Goal: Information Seeking & Learning: Learn about a topic

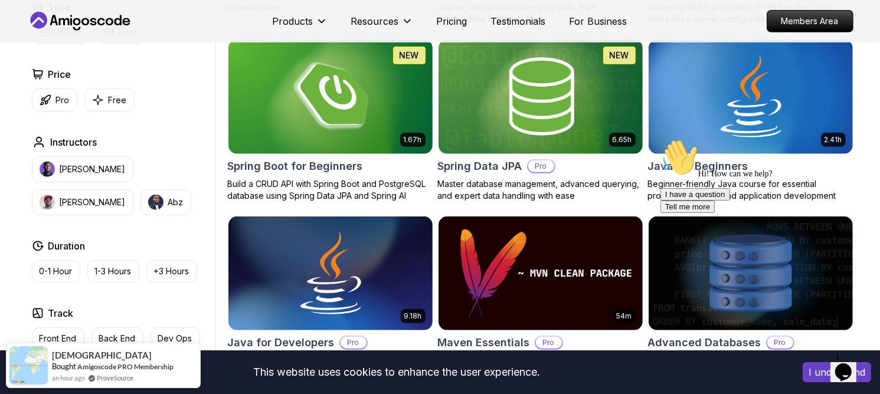
scroll to position [524, 0]
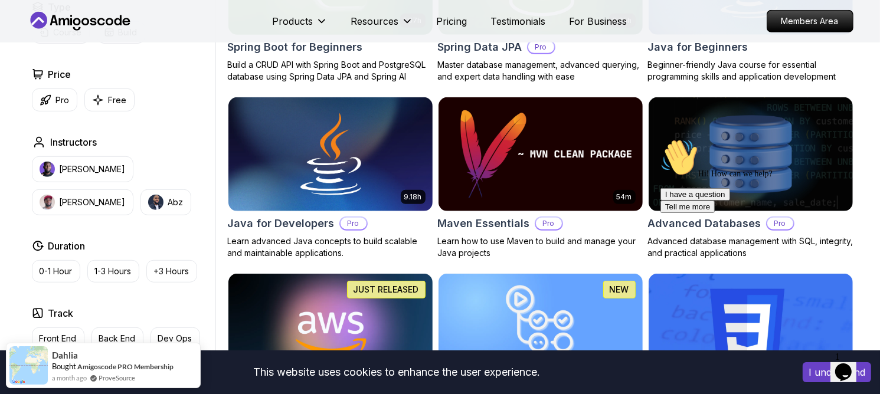
scroll to position [641, 0]
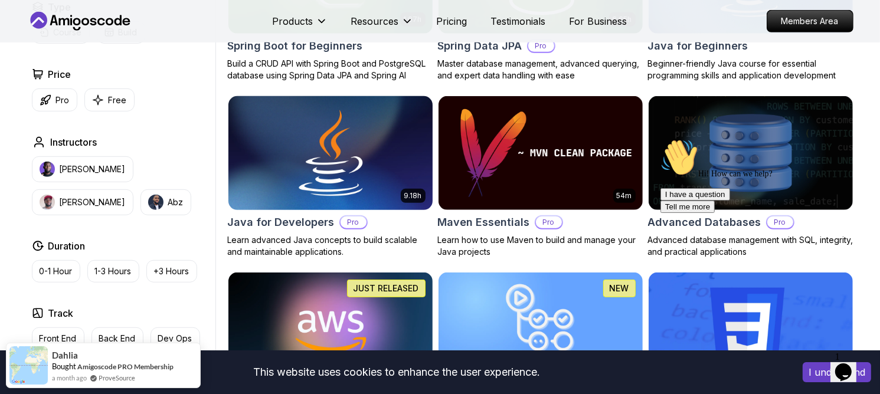
click at [344, 175] on img at bounding box center [330, 153] width 214 height 120
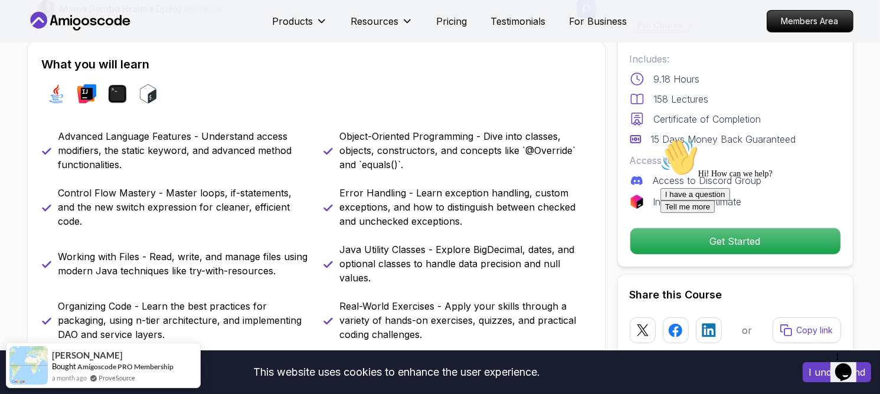
scroll to position [477, 0]
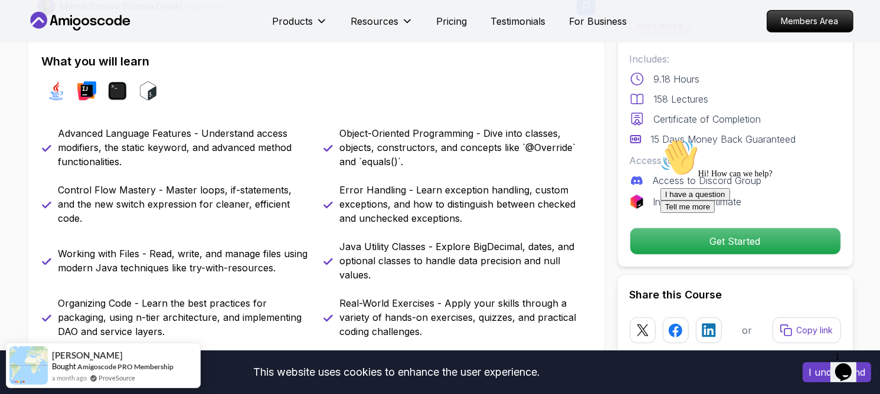
click at [660, 138] on icon "Chat attention grabber" at bounding box center [660, 138] width 0 height 0
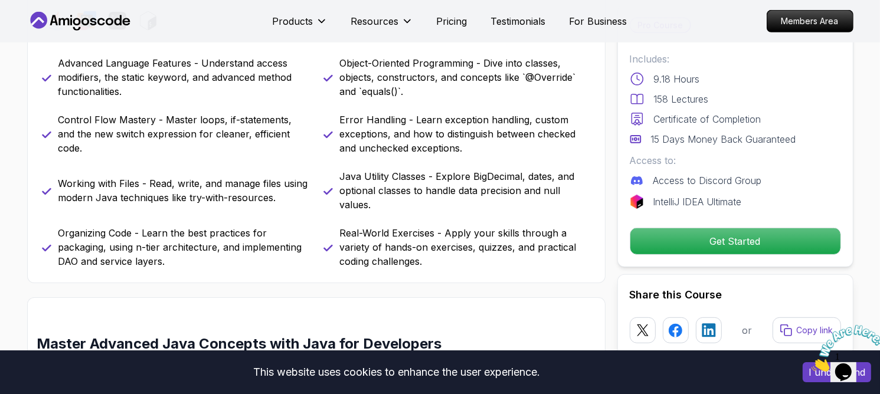
scroll to position [548, 0]
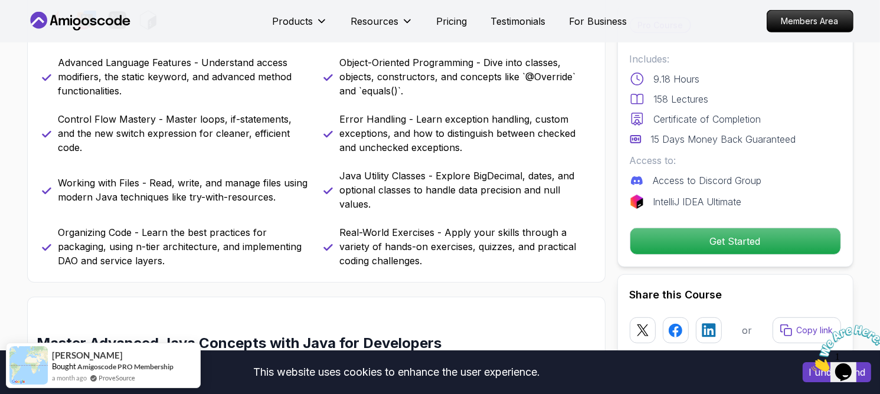
click at [811, 363] on icon "Close" at bounding box center [811, 368] width 0 height 10
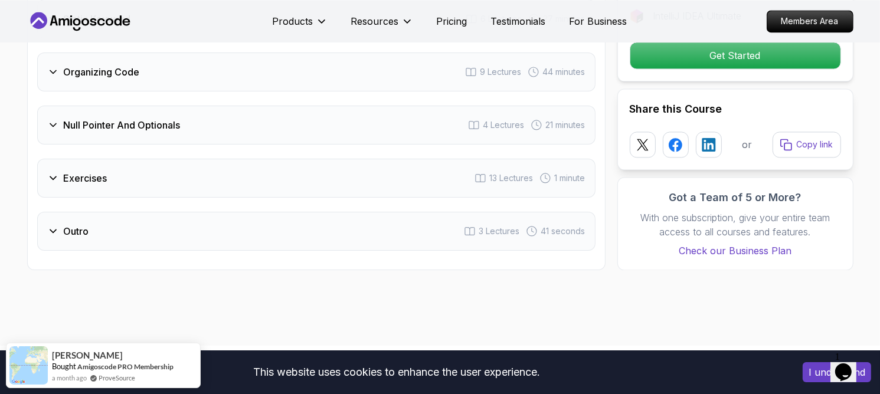
scroll to position [2436, 0]
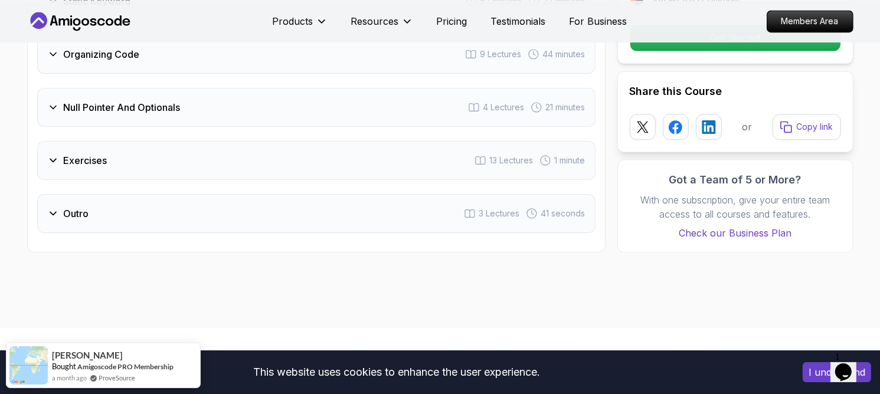
click at [185, 145] on div "Exercises 13 Lectures 1 minute" at bounding box center [316, 160] width 559 height 39
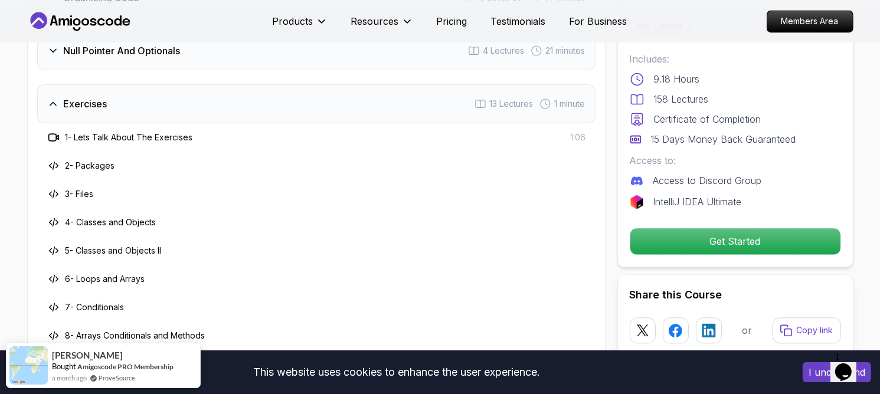
scroll to position [2380, 0]
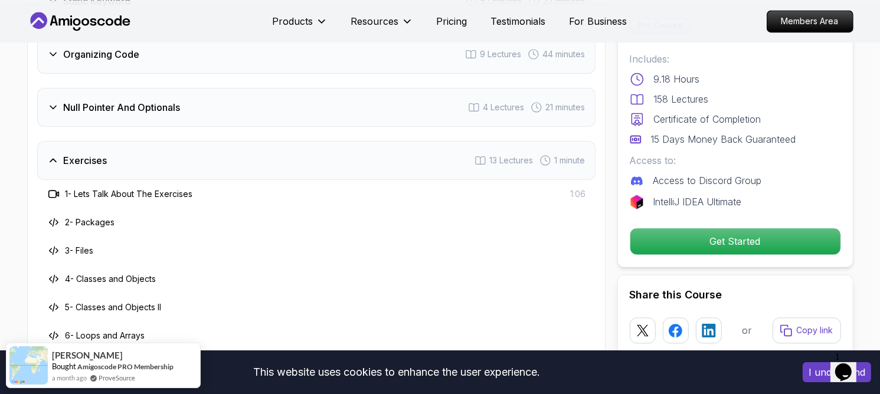
click at [185, 145] on div "Exercises 13 Lectures 1 minute" at bounding box center [316, 160] width 559 height 39
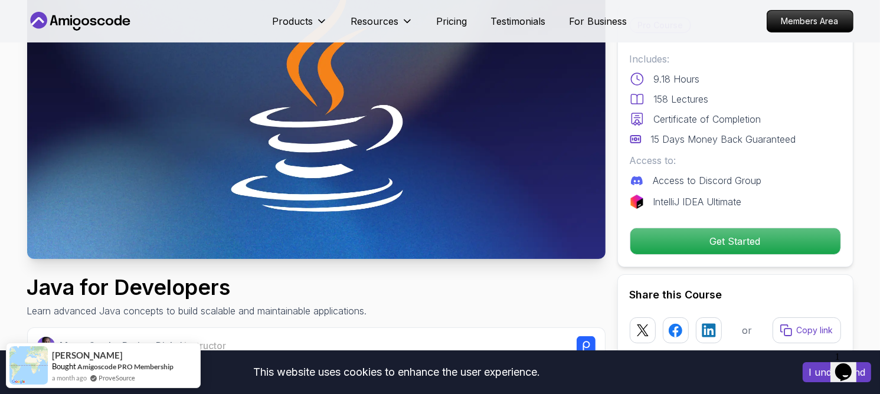
scroll to position [0, 0]
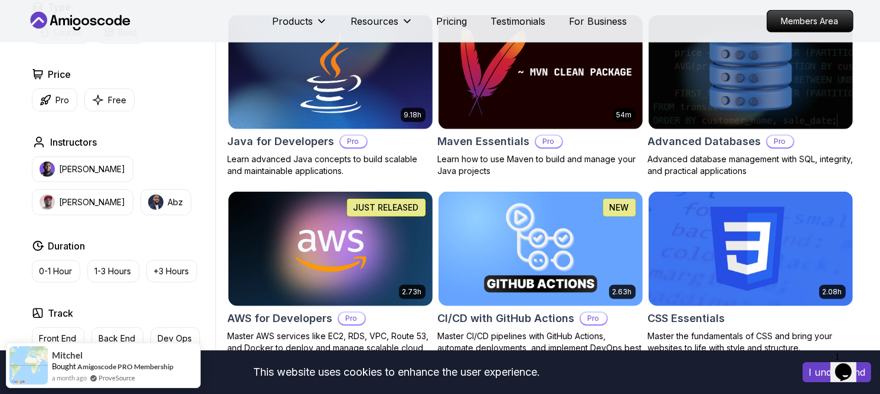
scroll to position [724, 0]
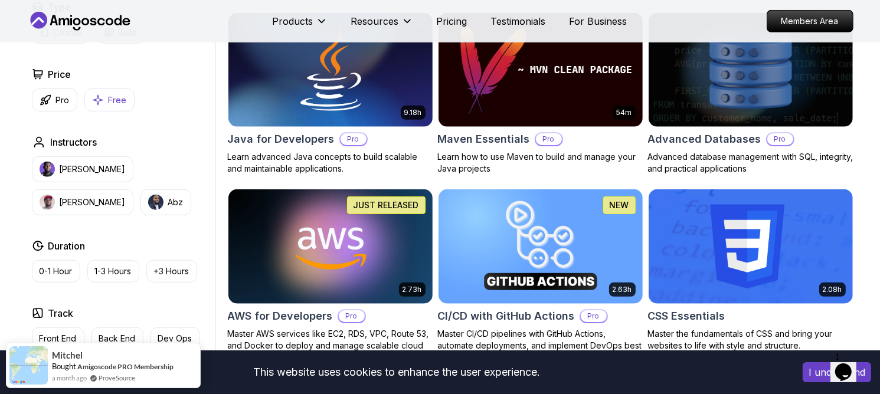
click at [96, 92] on button "Free" at bounding box center [109, 100] width 50 height 23
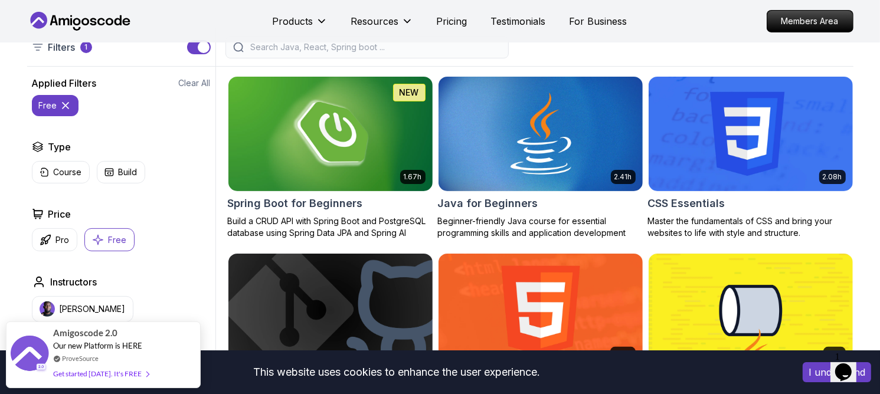
scroll to position [292, 0]
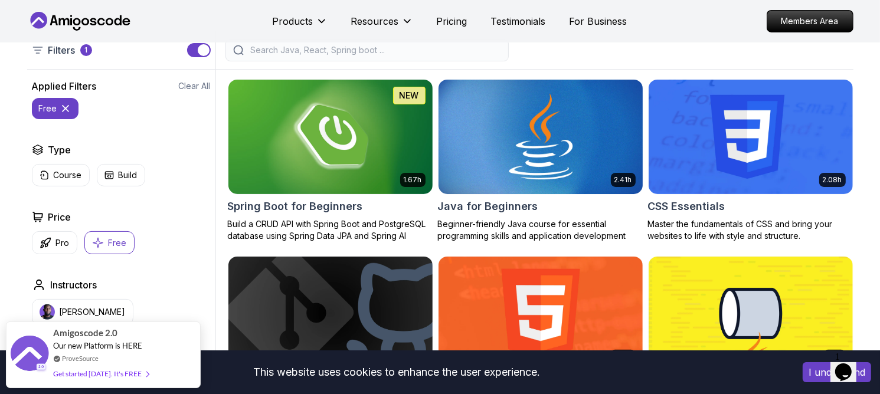
click at [491, 168] on img at bounding box center [540, 137] width 214 height 120
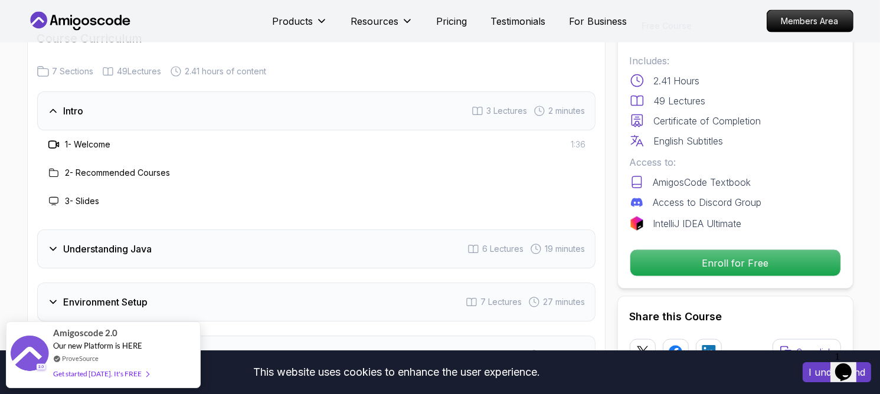
scroll to position [1688, 0]
click at [213, 167] on div "2 - Recommended Courses" at bounding box center [317, 174] width 540 height 14
click at [94, 138] on div "1 - Welcome" at bounding box center [79, 145] width 64 height 14
click at [94, 139] on h3 "1 - Welcome" at bounding box center [88, 145] width 45 height 12
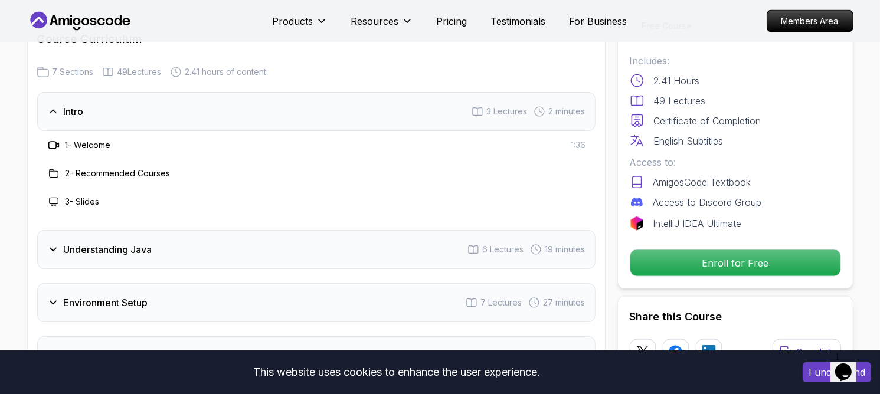
click at [55, 139] on icon at bounding box center [54, 145] width 12 height 12
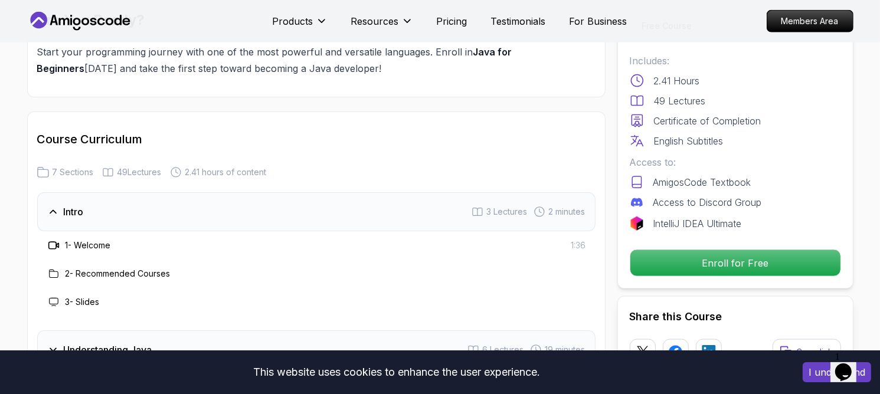
scroll to position [1535, 0]
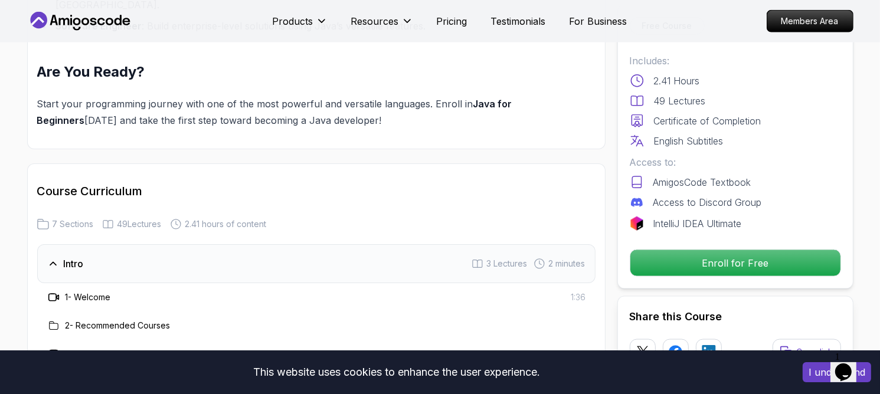
click at [256, 244] on div "Intro 3 Lectures 2 minutes" at bounding box center [316, 263] width 559 height 39
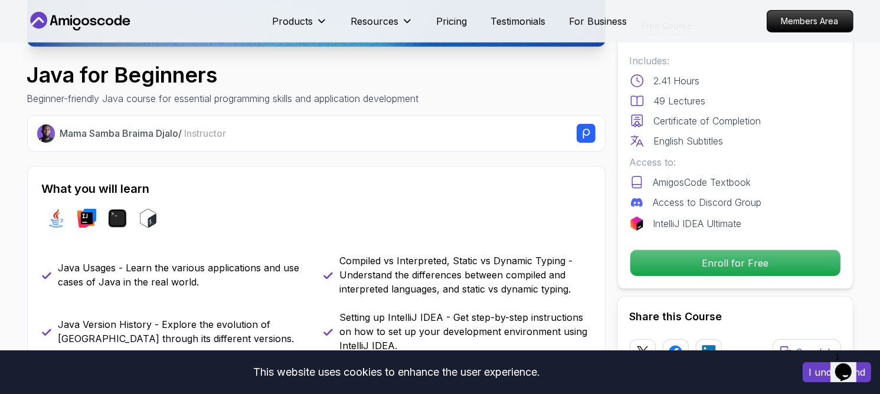
scroll to position [351, 0]
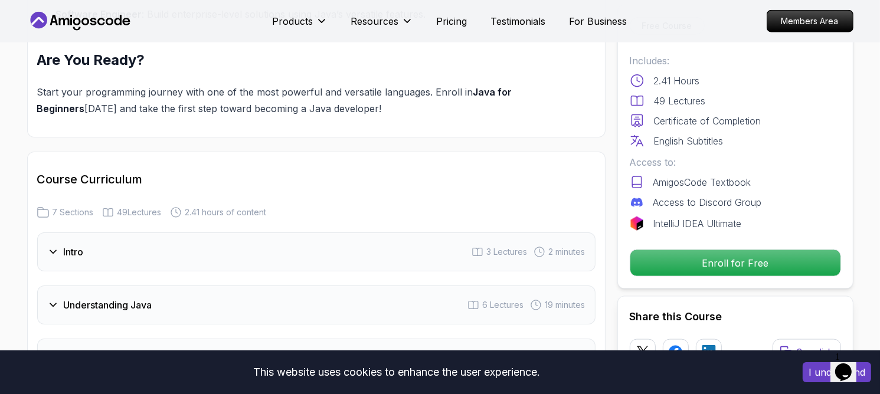
click at [234, 233] on div "Intro 3 Lectures 2 minutes" at bounding box center [316, 252] width 559 height 39
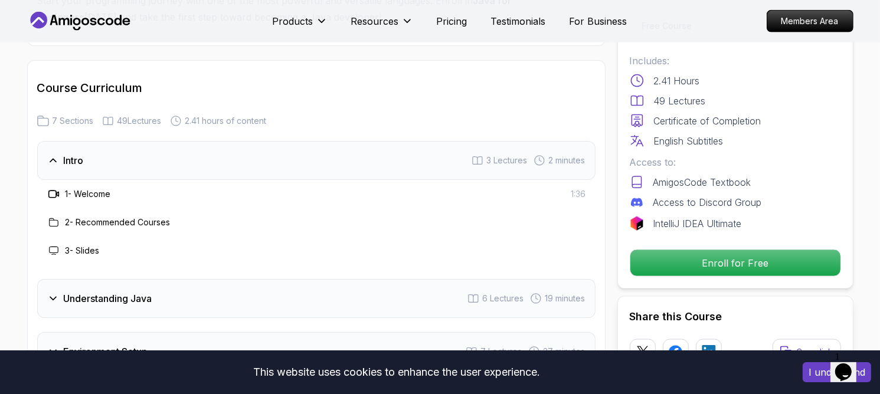
scroll to position [1680, 0]
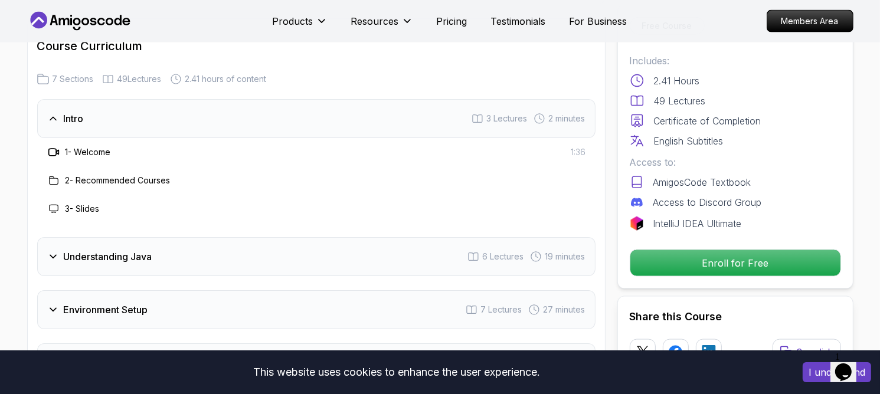
click at [208, 237] on div "Understanding Java 6 Lectures 19 minutes" at bounding box center [316, 256] width 559 height 39
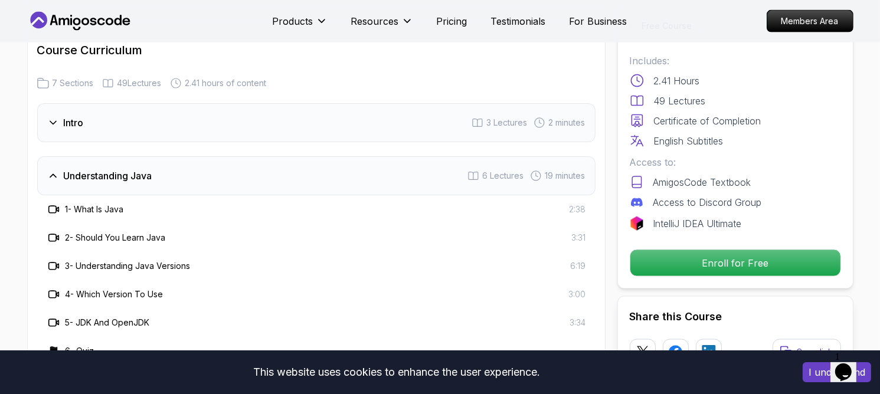
scroll to position [1676, 0]
click at [320, 157] on div "Understanding Java 6 Lectures 19 minutes" at bounding box center [316, 176] width 559 height 39
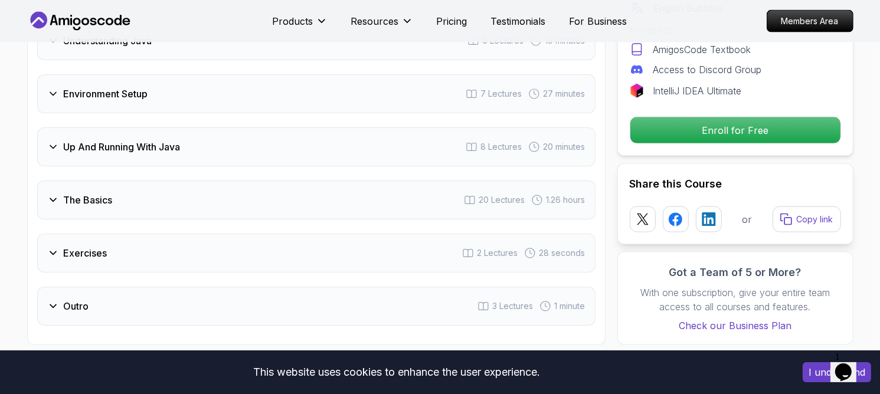
scroll to position [1814, 0]
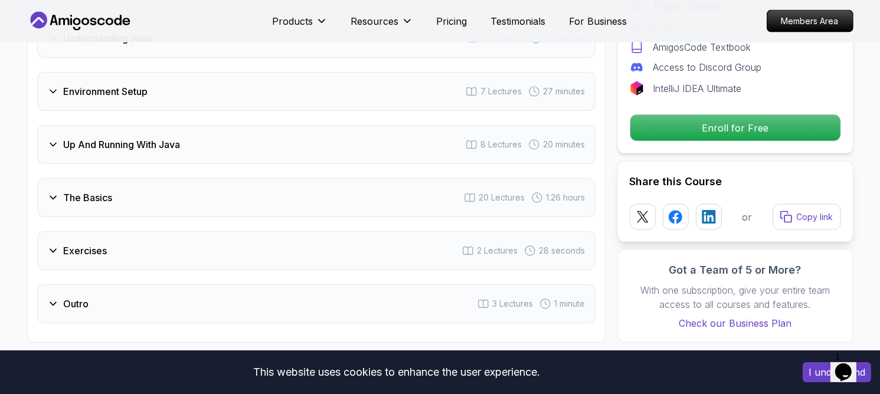
click at [299, 178] on div "The Basics 20 Lectures 1.26 hours" at bounding box center [316, 197] width 559 height 39
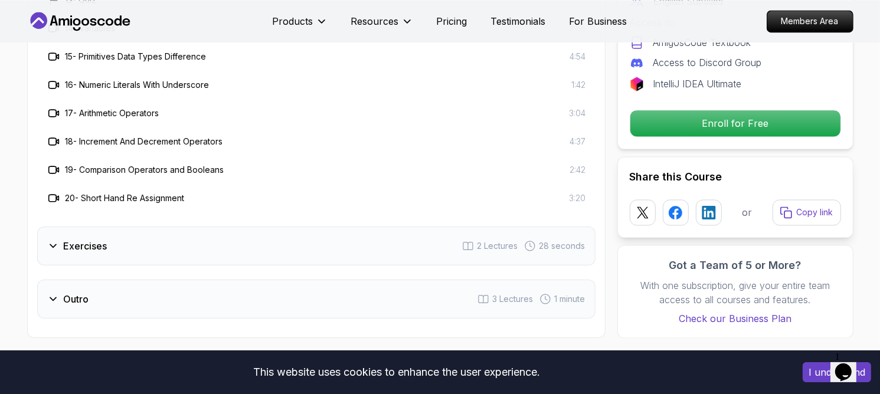
scroll to position [2391, 0]
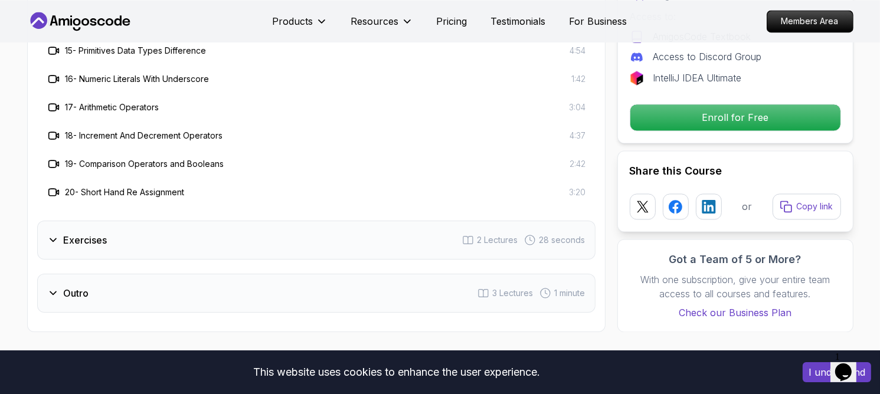
click at [270, 221] on div "Exercises 2 Lectures 28 seconds" at bounding box center [316, 240] width 559 height 39
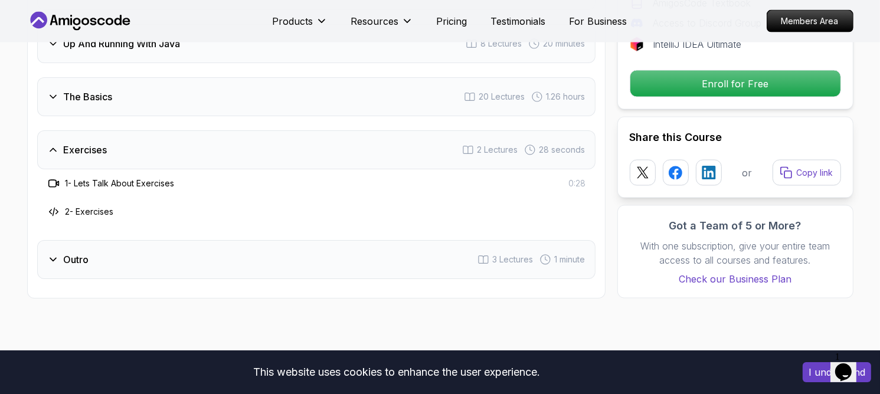
scroll to position [1911, 0]
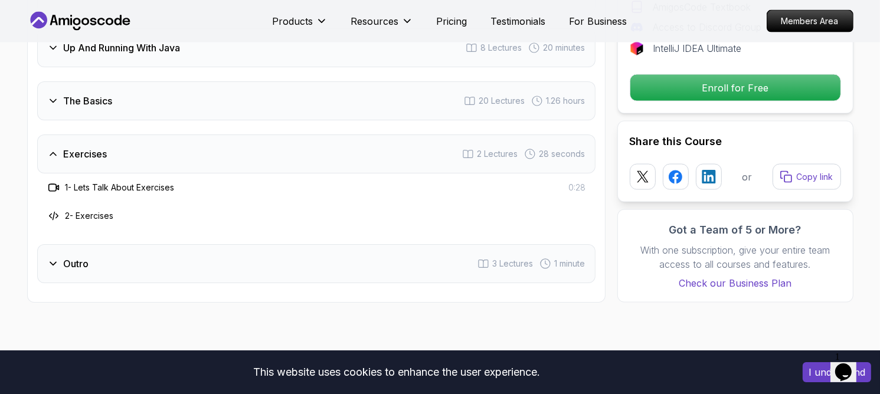
click at [269, 244] on div "Outro 3 Lectures 1 minute" at bounding box center [316, 263] width 559 height 39
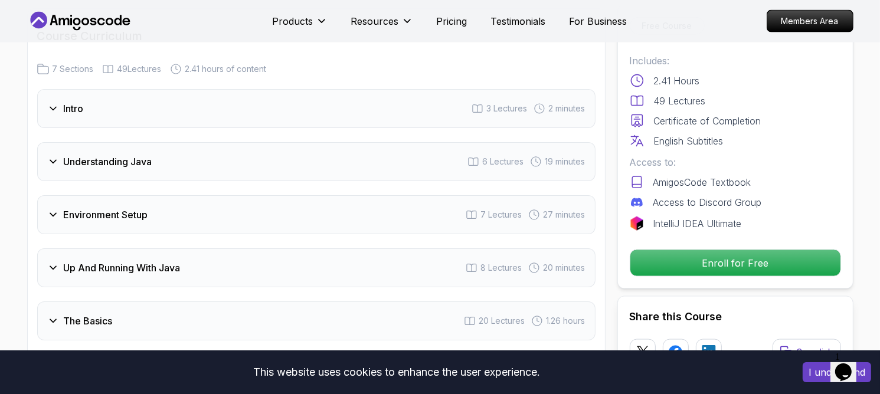
scroll to position [1689, 0]
click at [276, 144] on div "Understanding Java 6 Lectures 19 minutes" at bounding box center [316, 163] width 559 height 39
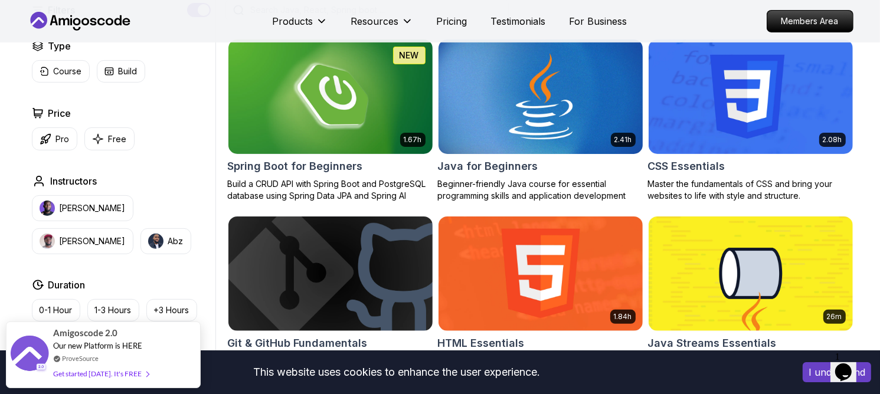
scroll to position [339, 0]
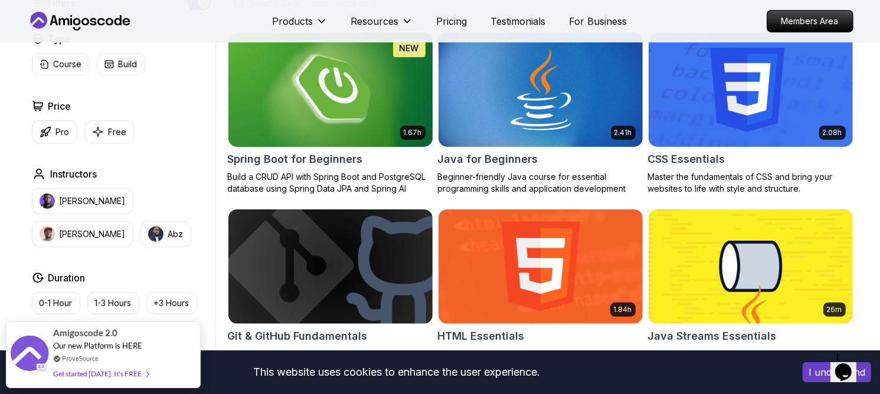
click at [395, 100] on img at bounding box center [330, 90] width 214 height 120
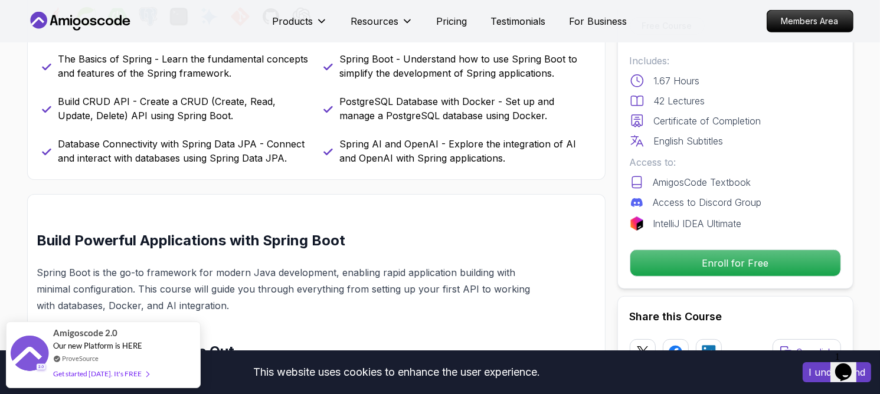
scroll to position [553, 0]
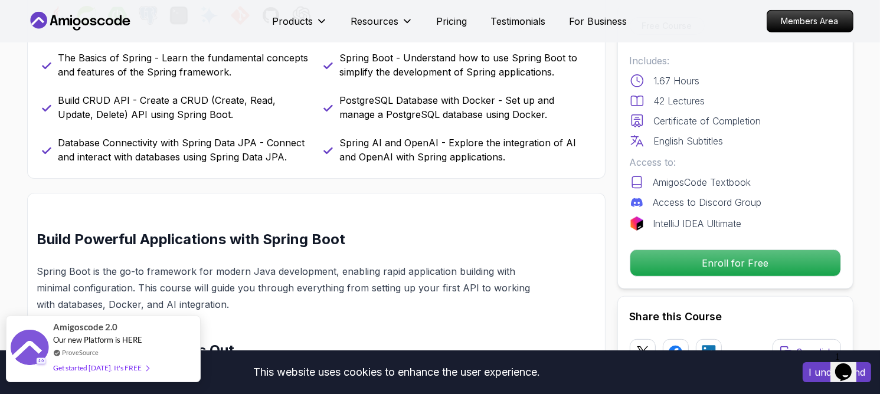
click at [135, 363] on div "Get started today. It's FREE" at bounding box center [101, 368] width 96 height 14
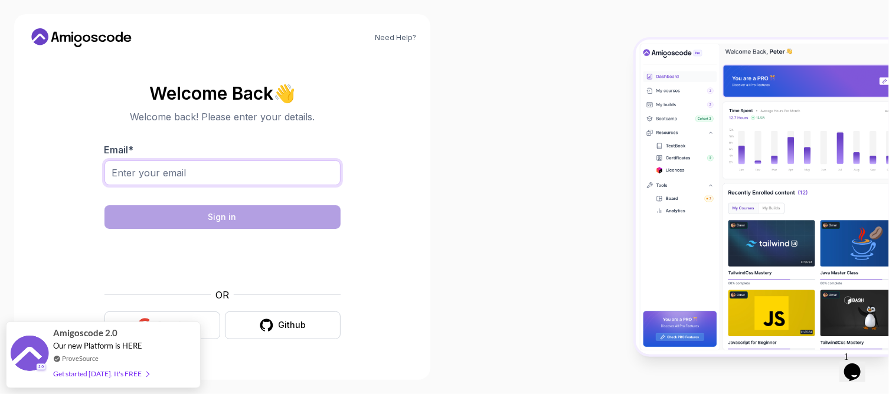
click at [228, 179] on input "Email *" at bounding box center [223, 173] width 236 height 25
click at [388, 107] on section "Welcome Back 👋 Welcome back! Please enter your details. Email * Sign in OR Goog…" at bounding box center [222, 211] width 388 height 279
click at [239, 172] on input "Email *" at bounding box center [223, 173] width 236 height 25
type input "chandpasha18.510@gmail.com"
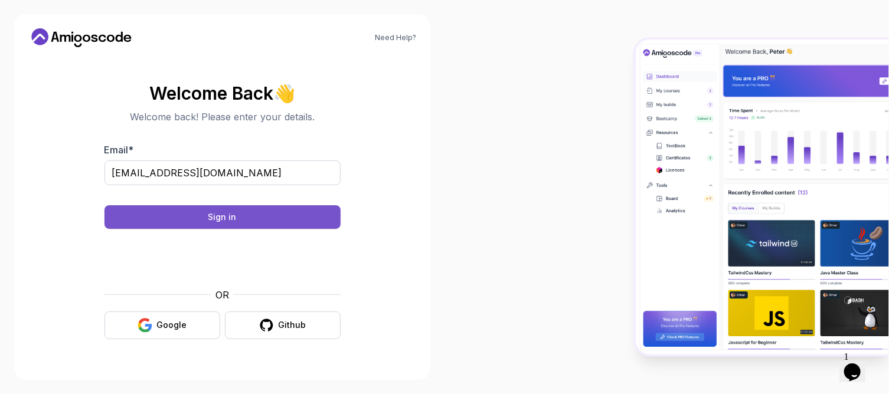
click at [274, 215] on button "Sign in" at bounding box center [223, 217] width 236 height 24
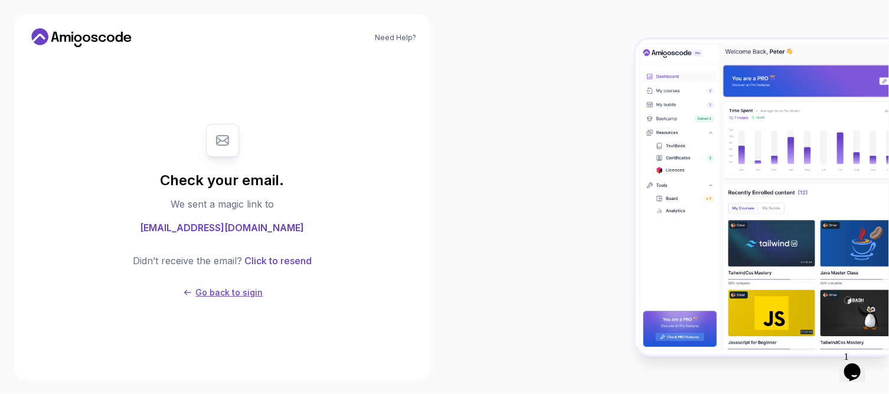
click at [249, 296] on p "Go back to sigin" at bounding box center [229, 293] width 67 height 12
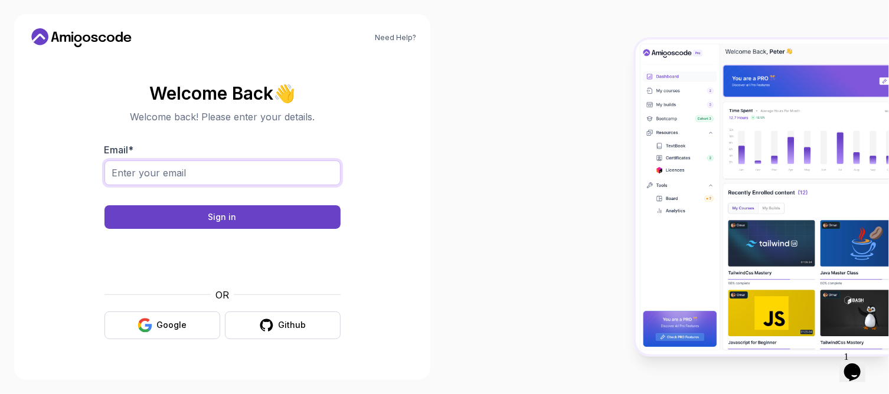
click at [259, 180] on input "Email *" at bounding box center [223, 173] width 236 height 25
click at [168, 315] on button "Google" at bounding box center [163, 326] width 116 height 28
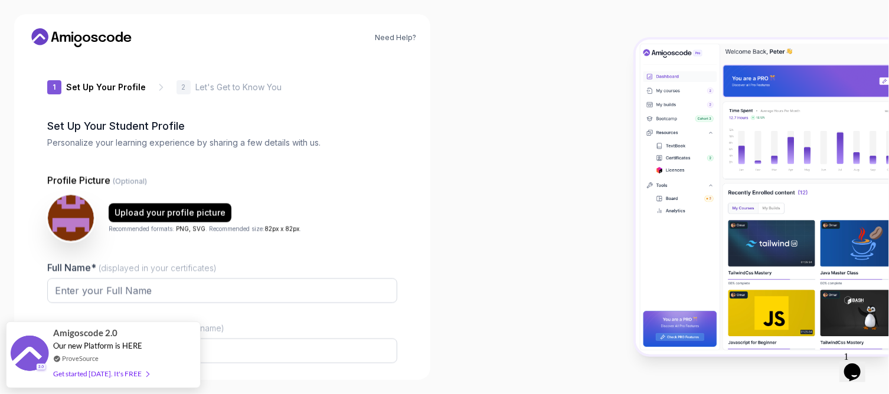
type input "boldbeetle3b412"
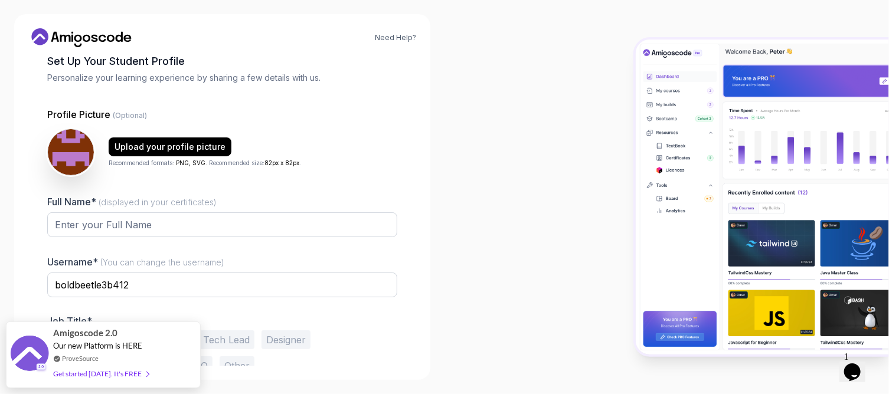
scroll to position [97, 0]
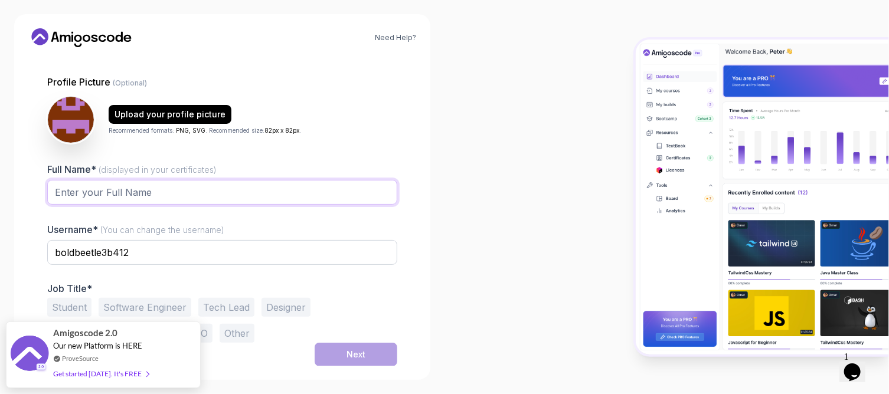
click at [154, 188] on input "Full Name* (displayed in your certificates)" at bounding box center [222, 192] width 350 height 25
type input "Chand Pasha"
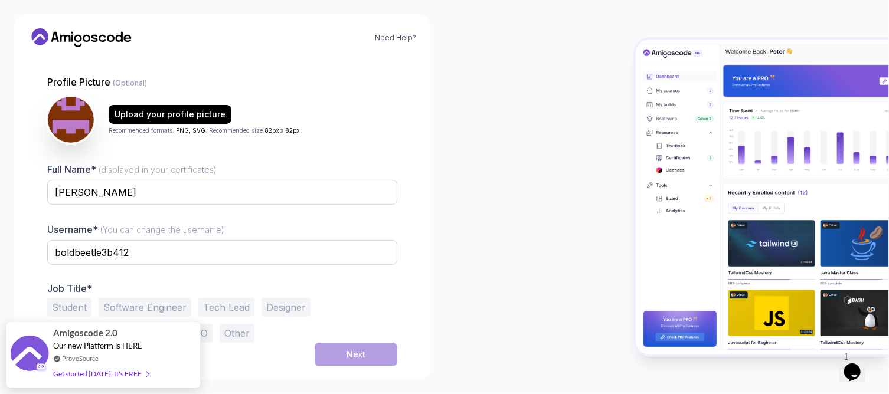
click at [80, 316] on div "Student Software Engineer Tech Lead Designer Product Manager Founder/CEO Other" at bounding box center [222, 320] width 350 height 45
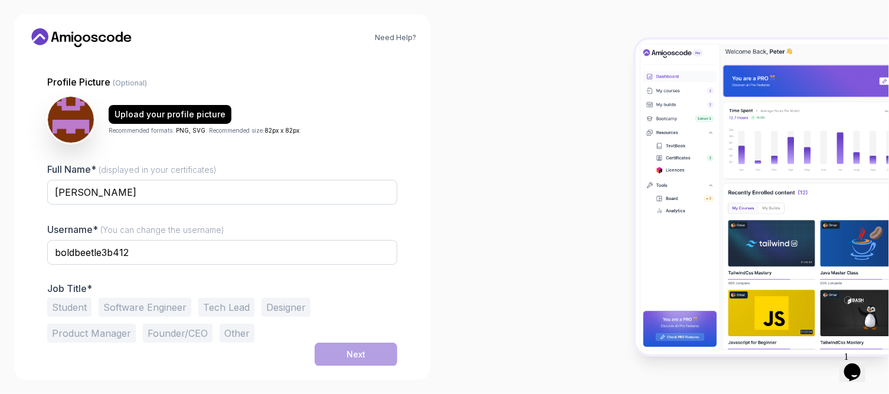
click at [76, 302] on button "Student" at bounding box center [69, 307] width 44 height 19
click at [361, 346] on button "Next" at bounding box center [356, 355] width 83 height 24
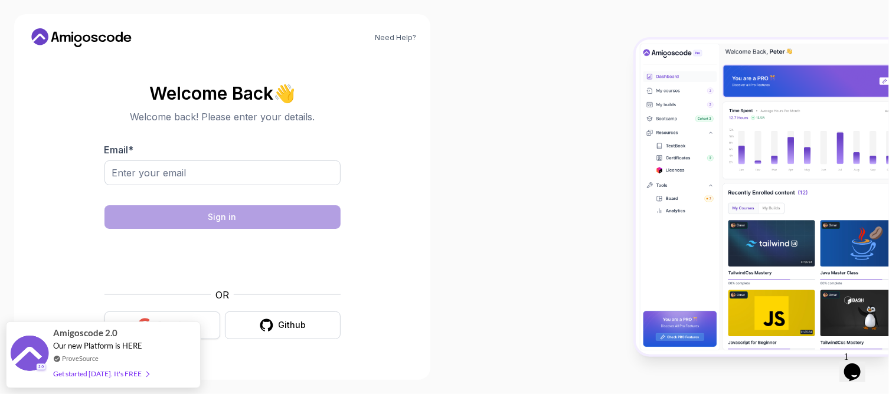
click at [210, 331] on button "Google" at bounding box center [163, 326] width 116 height 28
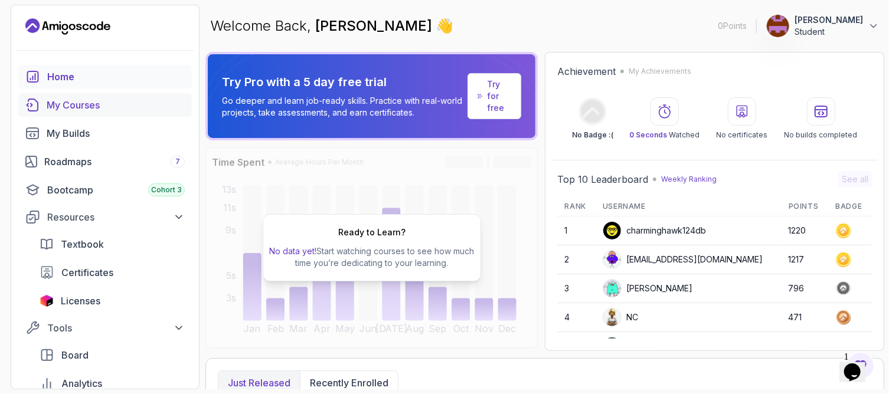
click at [83, 100] on div "My Courses" at bounding box center [116, 105] width 138 height 14
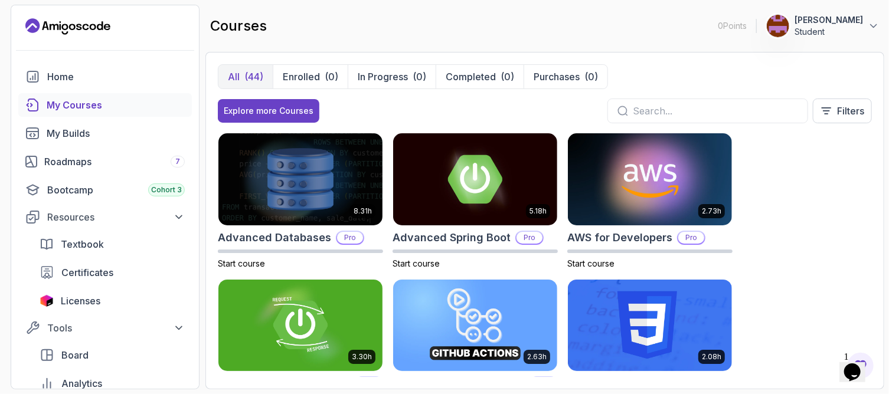
click at [637, 106] on input "text" at bounding box center [715, 111] width 165 height 14
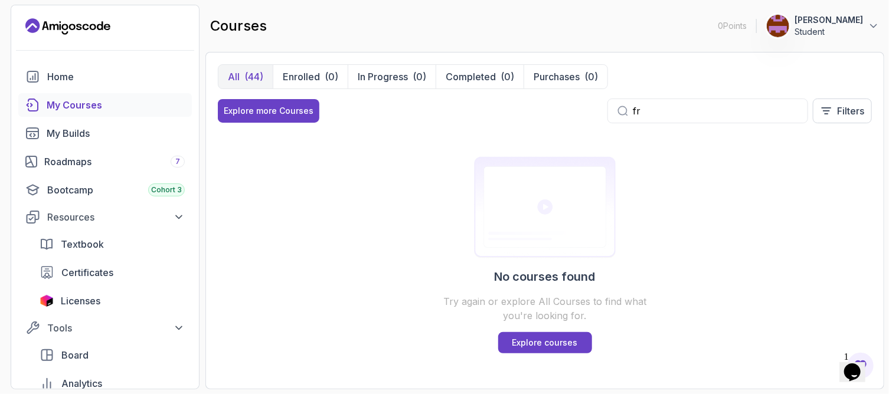
type input "f"
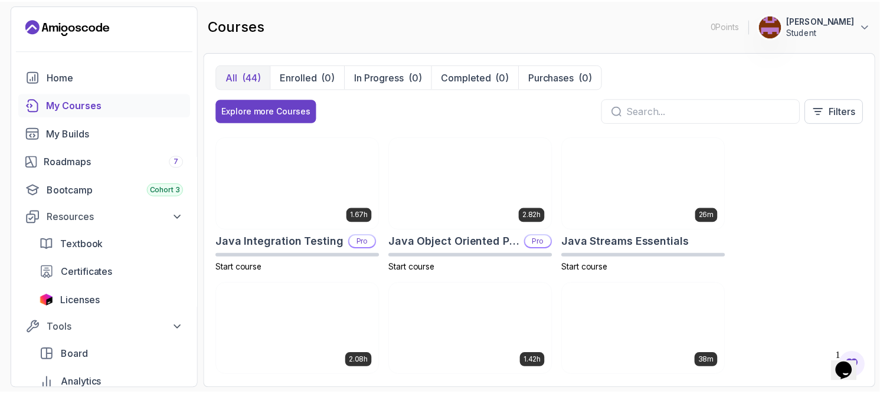
scroll to position [872, 0]
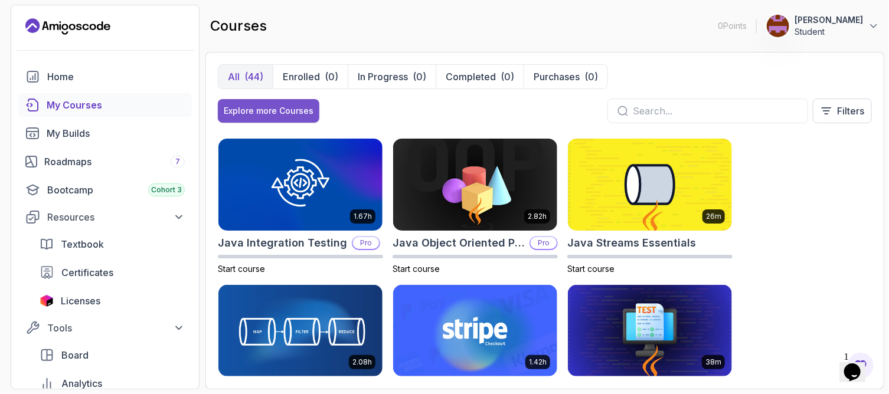
click at [271, 118] on button "Explore more Courses" at bounding box center [269, 111] width 102 height 24
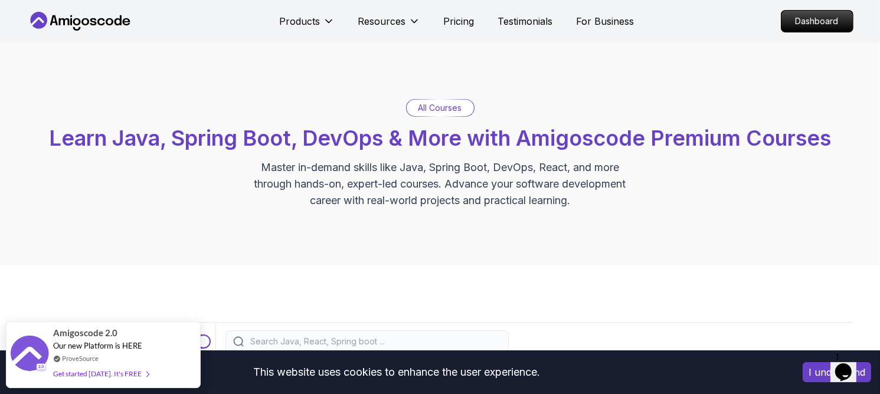
click at [425, 106] on p "All Courses" at bounding box center [441, 108] width 44 height 12
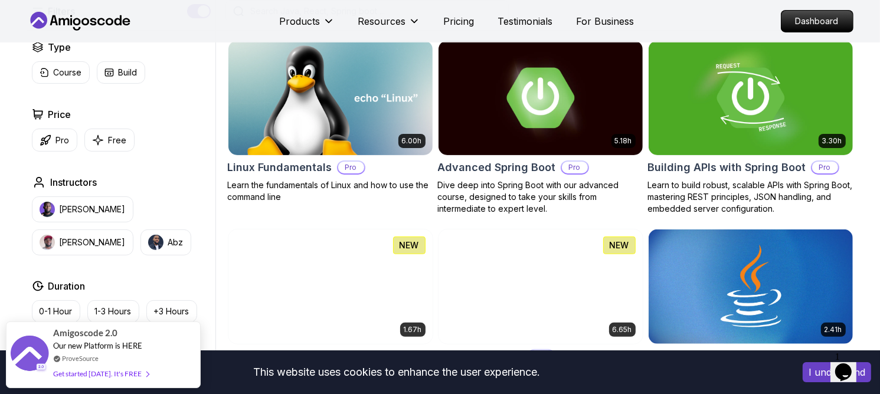
scroll to position [331, 0]
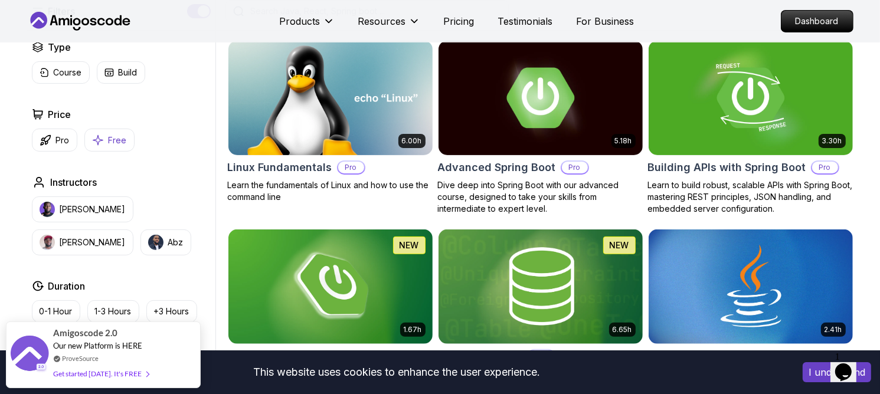
click at [105, 139] on button "Free" at bounding box center [109, 140] width 50 height 23
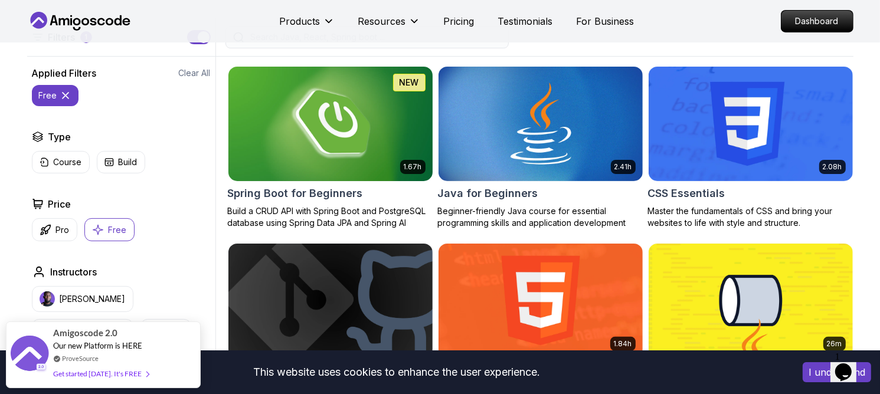
scroll to position [304, 0]
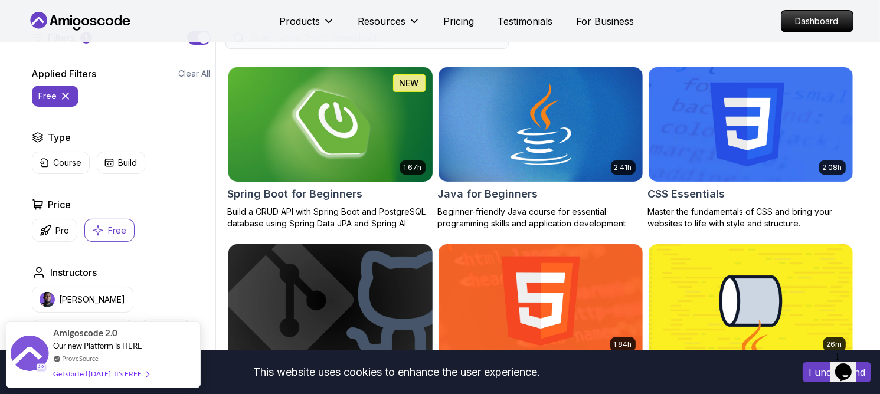
click at [335, 119] on img at bounding box center [330, 124] width 214 height 120
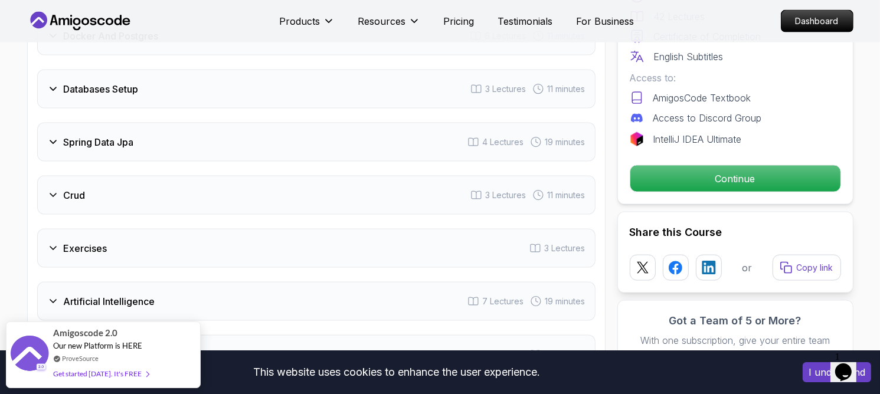
scroll to position [1875, 0]
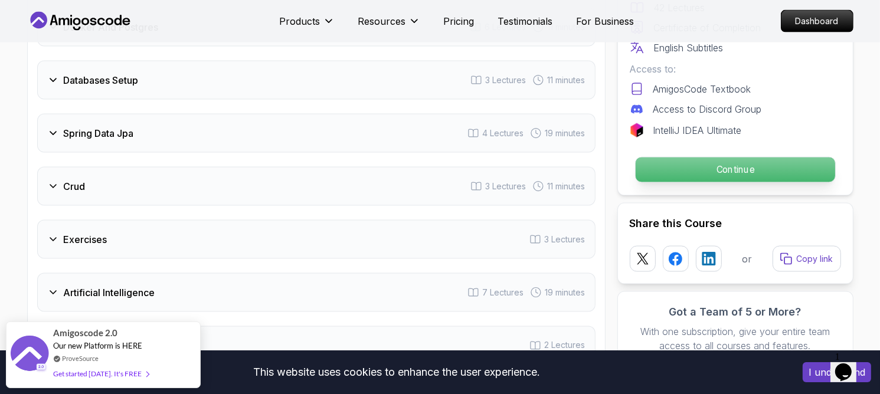
click at [747, 158] on p "Continue" at bounding box center [735, 170] width 200 height 25
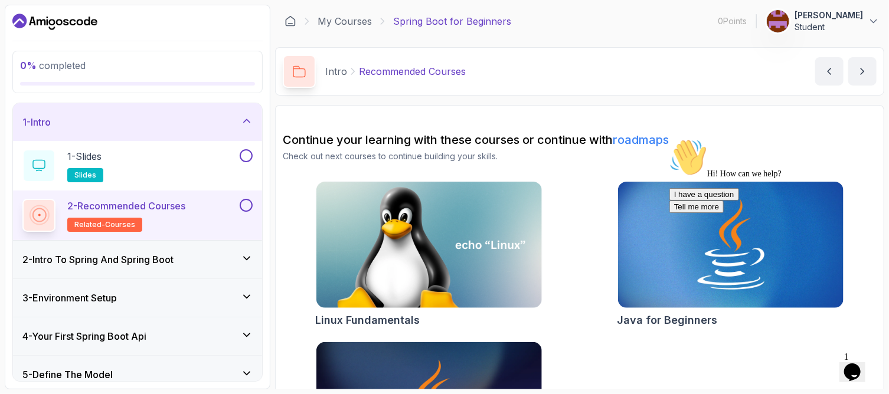
click at [582, 28] on div "My Courses Spring Boot for Beginners 0 Points 1 Chand Pasha Student" at bounding box center [579, 21] width 609 height 33
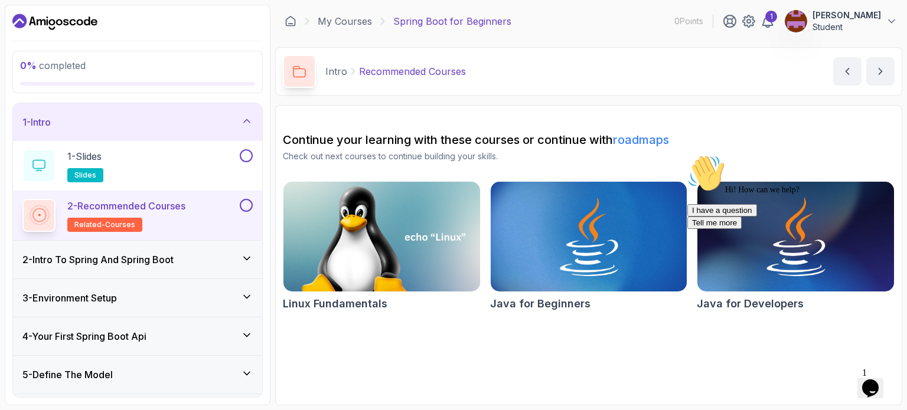
click at [572, 371] on section "Continue your learning with these courses or continue with roadmaps Check out n…" at bounding box center [588, 255] width 627 height 301
click at [687, 155] on icon "Chat attention grabber" at bounding box center [687, 155] width 0 height 0
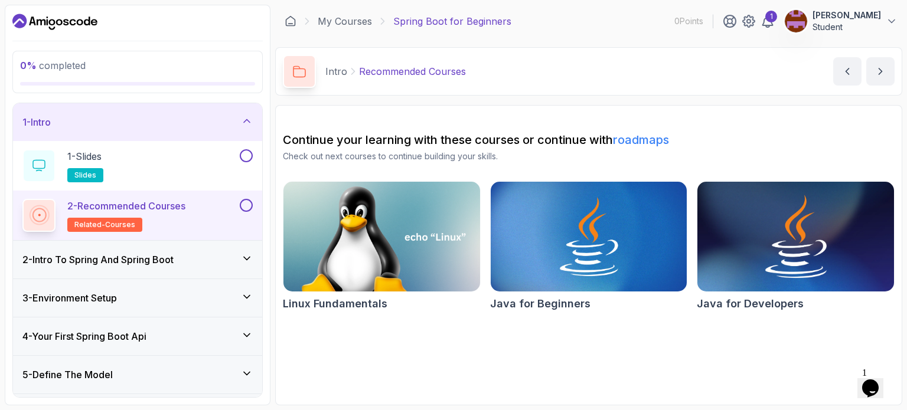
click at [820, 259] on img at bounding box center [796, 237] width 206 height 116
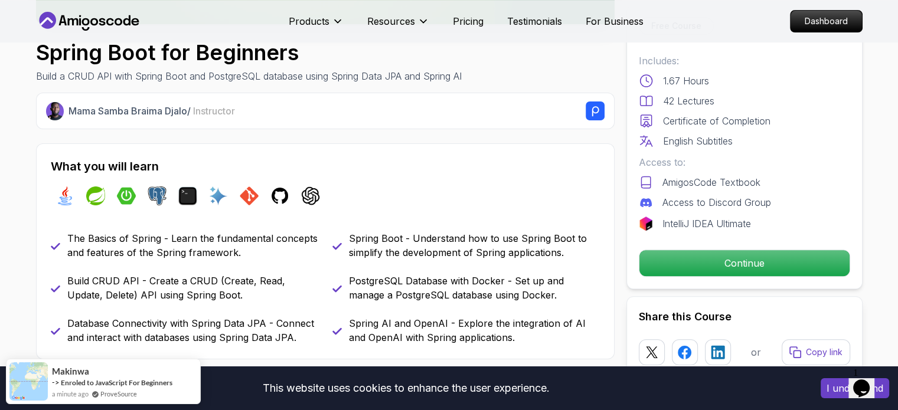
scroll to position [371, 0]
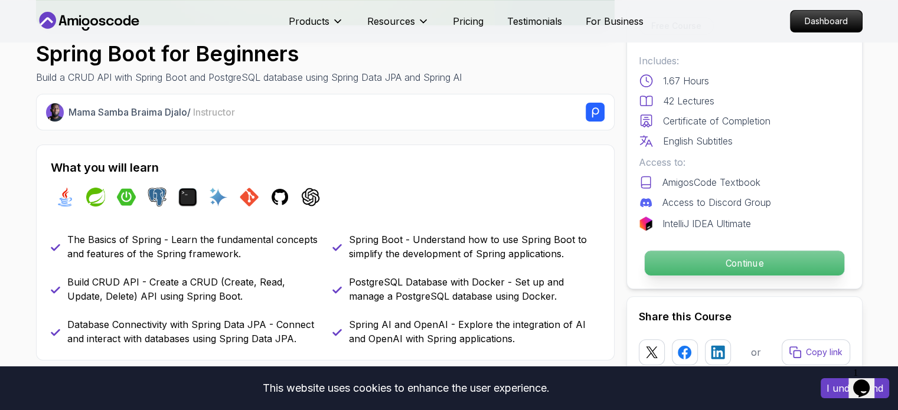
click at [695, 262] on p "Continue" at bounding box center [744, 263] width 200 height 25
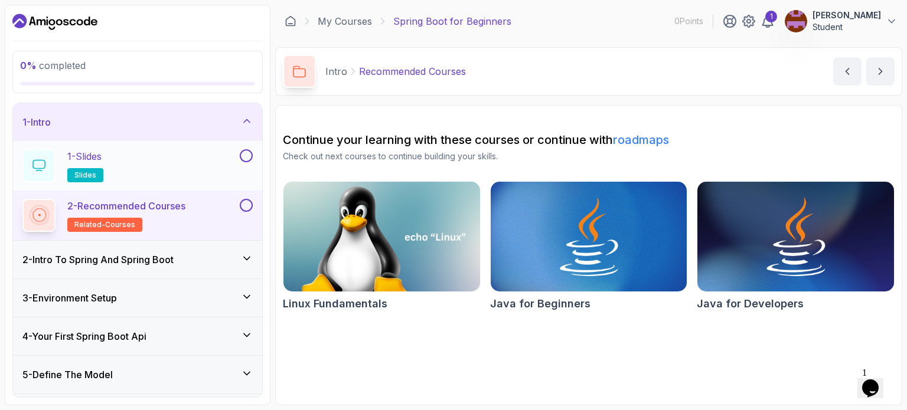
click at [170, 166] on div "1 - Slides slides" at bounding box center [129, 165] width 215 height 33
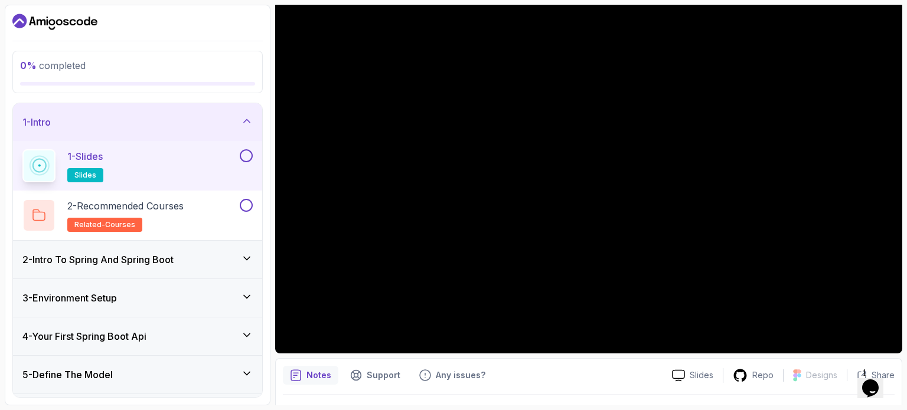
scroll to position [107, 0]
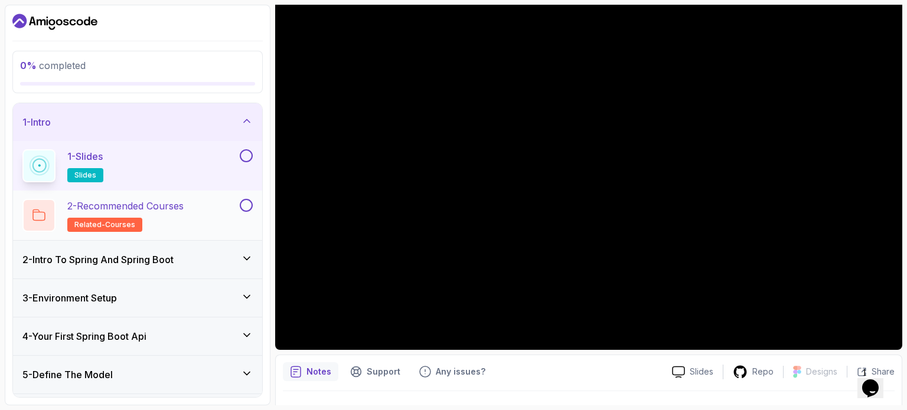
click at [171, 216] on h2 "2 - Recommended Courses related-courses" at bounding box center [125, 215] width 116 height 33
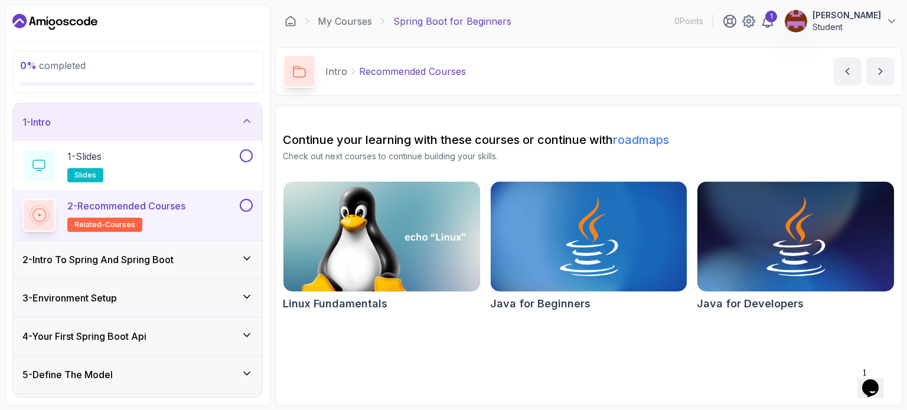
click at [189, 271] on div "2 - Intro To Spring And Spring Boot" at bounding box center [137, 260] width 249 height 38
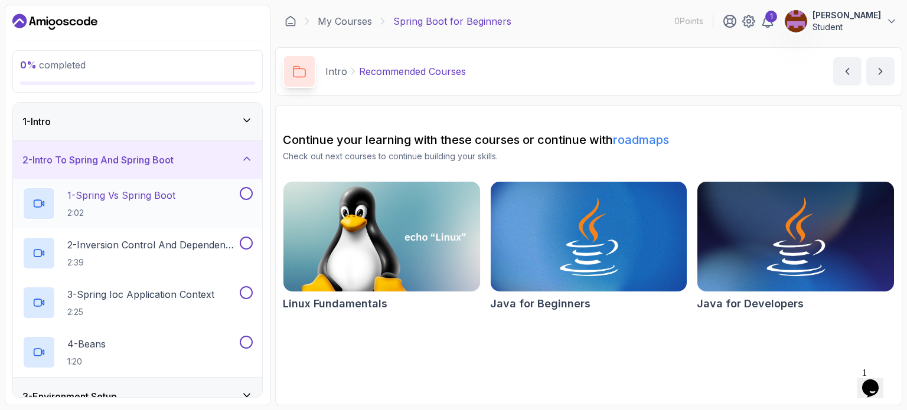
click at [189, 213] on div "1 - Spring Vs Spring Boot 2:02" at bounding box center [129, 203] width 215 height 33
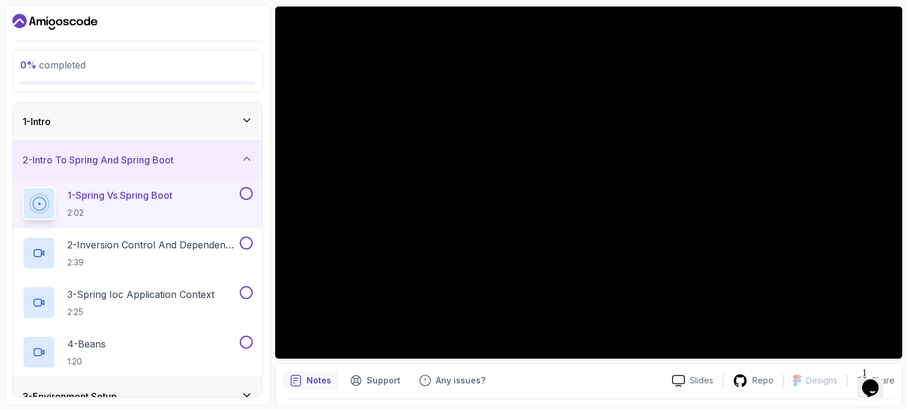
scroll to position [105, 0]
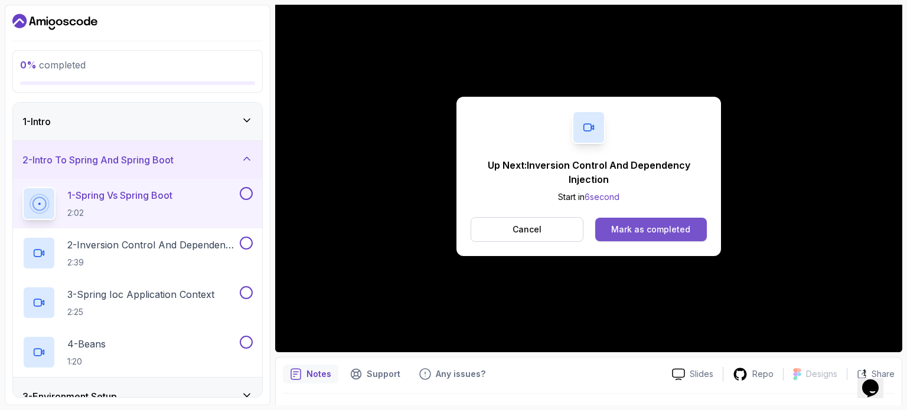
click at [626, 227] on div "Mark as completed" at bounding box center [650, 230] width 79 height 12
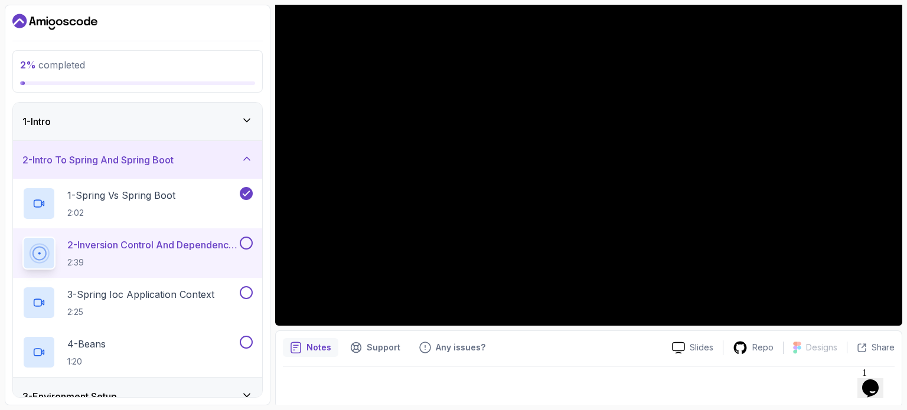
scroll to position [133, 0]
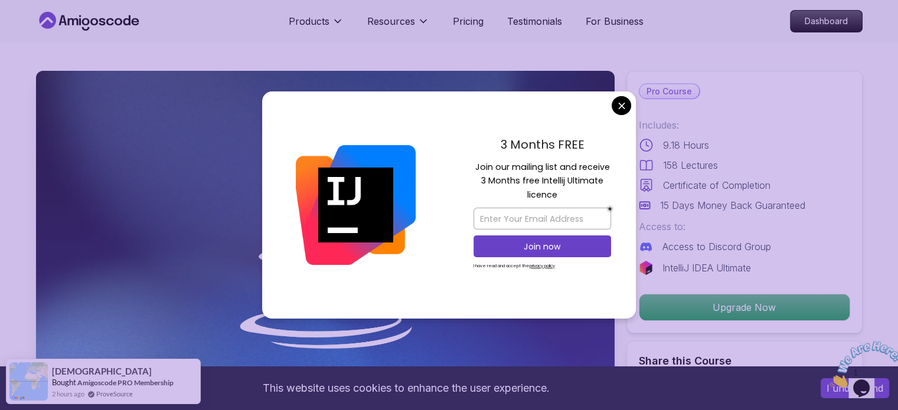
click at [626, 115] on div "3 Months FREE Join our mailing list and receive 3 Months free Intellij Ultimate…" at bounding box center [542, 206] width 187 height 228
